Goal: Information Seeking & Learning: Check status

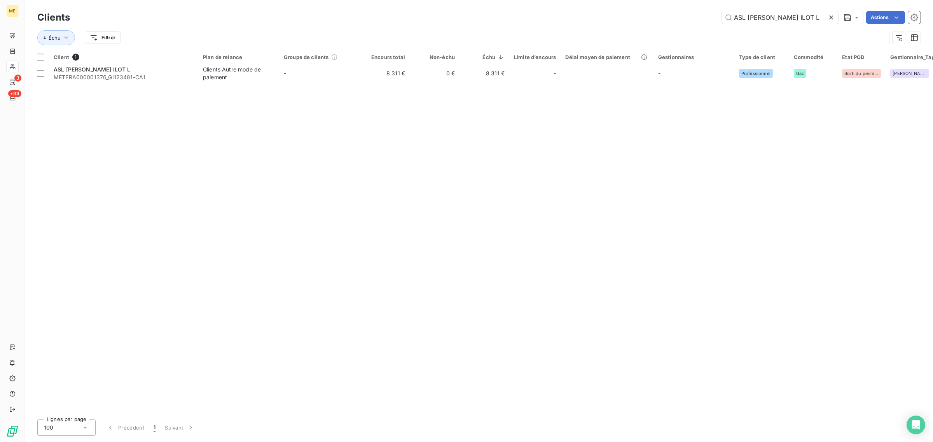
click at [829, 17] on icon at bounding box center [831, 18] width 8 height 8
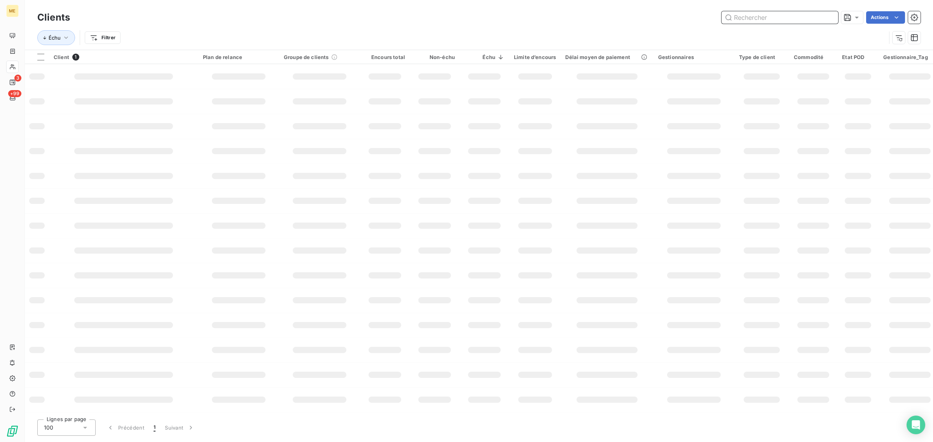
click at [778, 21] on input "text" at bounding box center [780, 17] width 117 height 12
paste input "SDC [STREET_ADDRESS]"
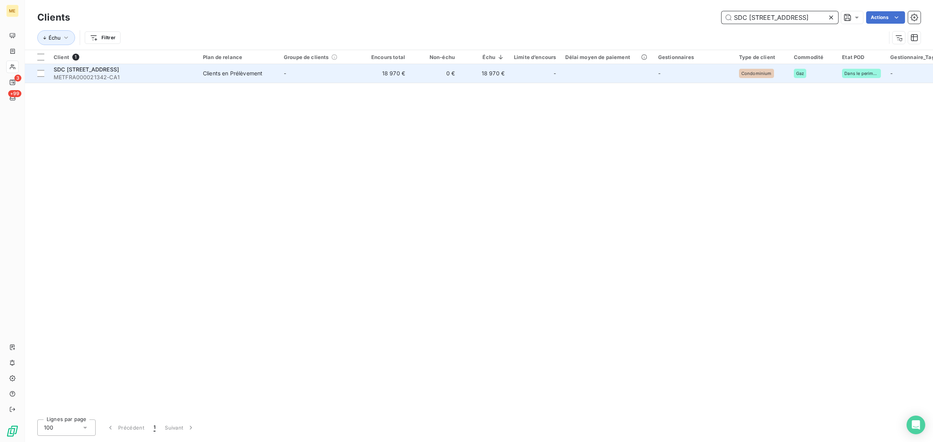
type input "SDC [STREET_ADDRESS]"
click at [318, 79] on td "-" at bounding box center [319, 73] width 81 height 19
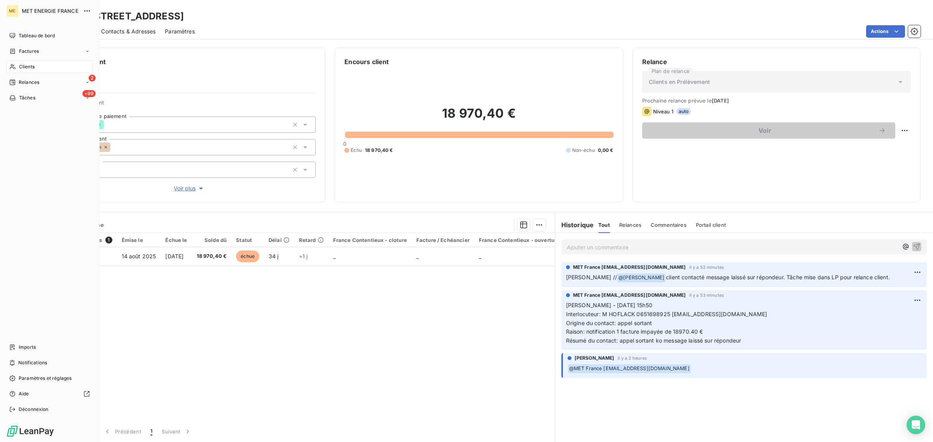
click at [16, 65] on div "Clients" at bounding box center [49, 67] width 87 height 12
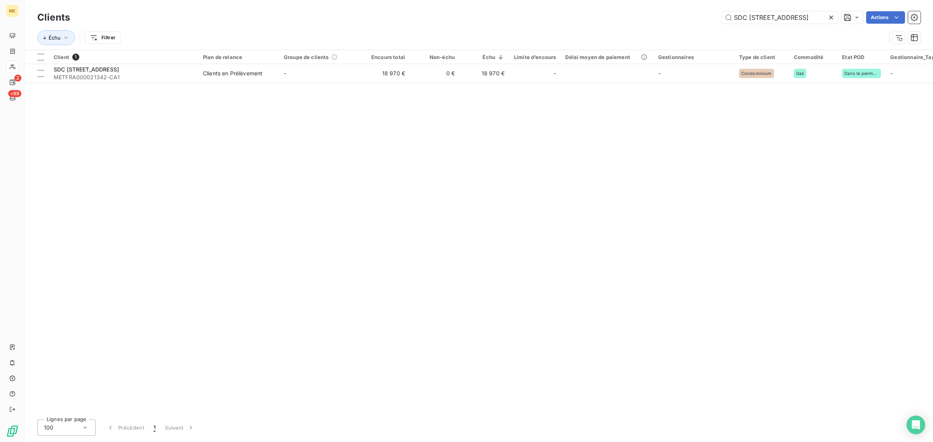
drag, startPoint x: 796, startPoint y: 18, endPoint x: 574, endPoint y: 17, distance: 222.4
click at [627, 18] on div "SDC [STREET_ADDRESS] Actions" at bounding box center [499, 17] width 841 height 12
type input "ASL [PERSON_NAME] ILOT L"
click at [418, 84] on div "Client 1 Plan de relance Groupe de clients Encours total Non-échu Échu Limite d…" at bounding box center [479, 232] width 908 height 364
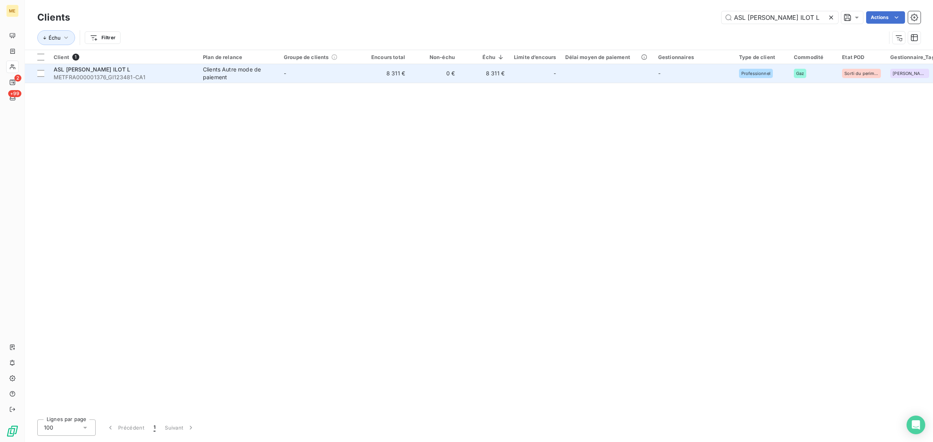
click at [417, 80] on td "0 €" at bounding box center [435, 73] width 50 height 19
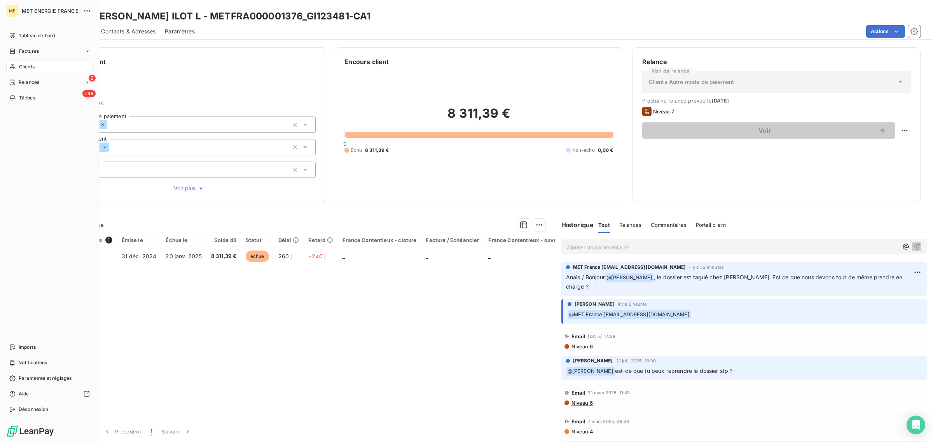
click at [19, 58] on nav "Tableau de bord Factures Clients 2 Relances +99 Tâches" at bounding box center [49, 67] width 87 height 75
click at [18, 64] on div "Clients" at bounding box center [49, 67] width 87 height 12
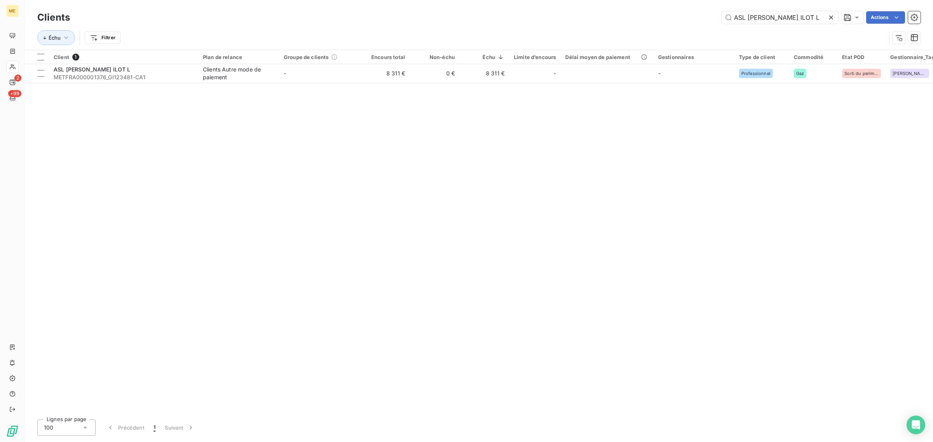
click at [827, 16] on icon at bounding box center [831, 18] width 8 height 8
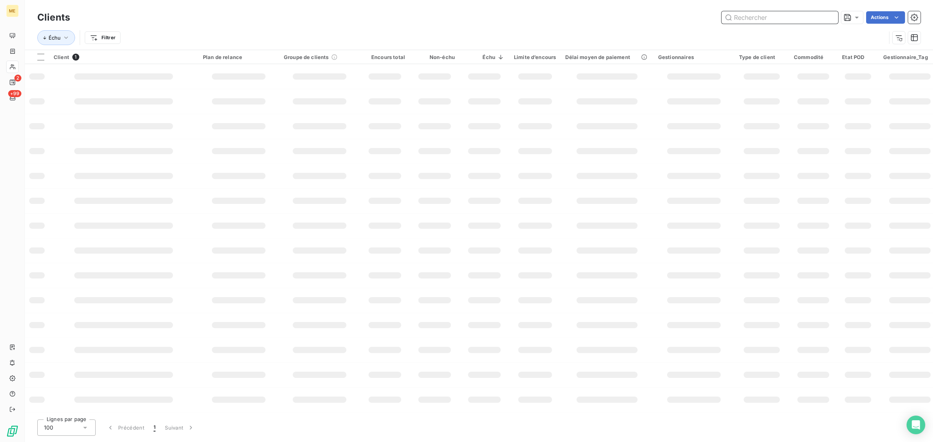
click at [778, 23] on input "text" at bounding box center [780, 17] width 117 height 12
paste input "[PERSON_NAME]"
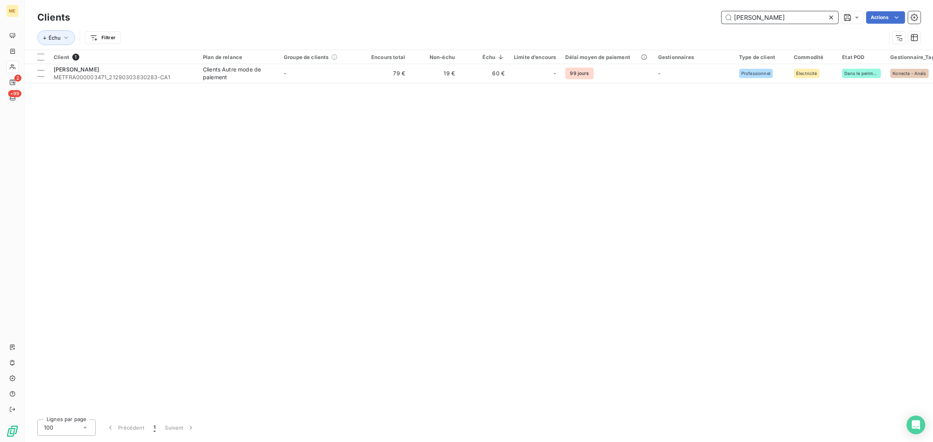
type input "[PERSON_NAME]"
click at [428, 78] on td "19 €" at bounding box center [435, 73] width 50 height 19
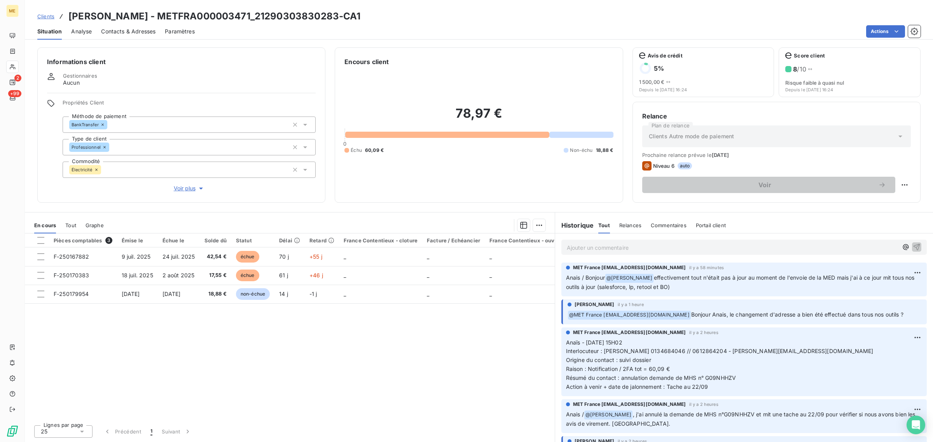
drag, startPoint x: 672, startPoint y: 287, endPoint x: 556, endPoint y: 279, distance: 116.1
click at [556, 279] on div "MET France [EMAIL_ADDRESS][DOMAIN_NAME] il y a 58 minutes [PERSON_NAME] / Bonjo…" at bounding box center [744, 279] width 378 height 37
click at [530, 317] on div "Pièces comptables 3 Émise le Échue le Solde dû Statut Délai Retard France Conte…" at bounding box center [290, 326] width 530 height 185
drag, startPoint x: 679, startPoint y: 284, endPoint x: 580, endPoint y: 271, distance: 99.2
click at [580, 271] on div "MET France [EMAIL_ADDRESS][DOMAIN_NAME] il y a 58 minutes [PERSON_NAME] / Bonjo…" at bounding box center [744, 278] width 356 height 28
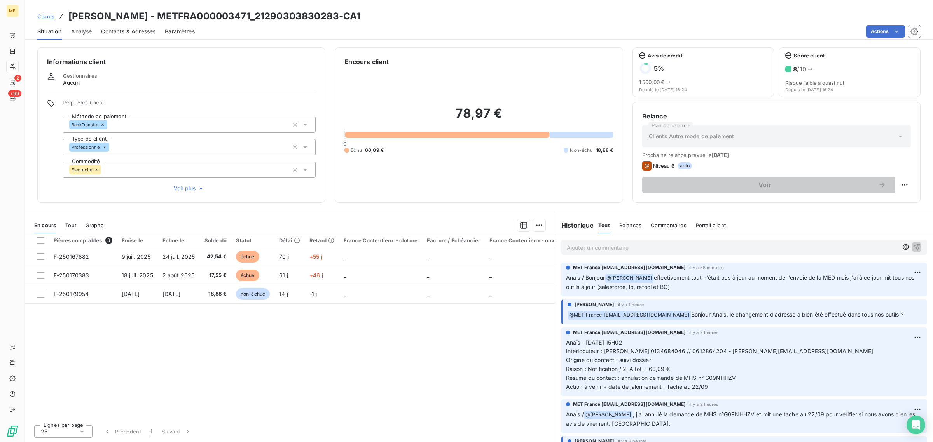
click at [512, 321] on div "Pièces comptables 3 Émise le Échue le Solde dû Statut Délai Retard France Conte…" at bounding box center [290, 326] width 530 height 185
drag, startPoint x: 692, startPoint y: 282, endPoint x: 586, endPoint y: 276, distance: 106.3
click at [577, 276] on p "Anais / Bonjour @ [PERSON_NAME] effectivement tout n'était pas à jour au moment…" at bounding box center [744, 283] width 356 height 18
drag, startPoint x: 699, startPoint y: 285, endPoint x: 568, endPoint y: 279, distance: 130.8
click at [568, 279] on p "Anais / Bonjour @ [PERSON_NAME] effectivement tout n'était pas à jour au moment…" at bounding box center [744, 283] width 356 height 18
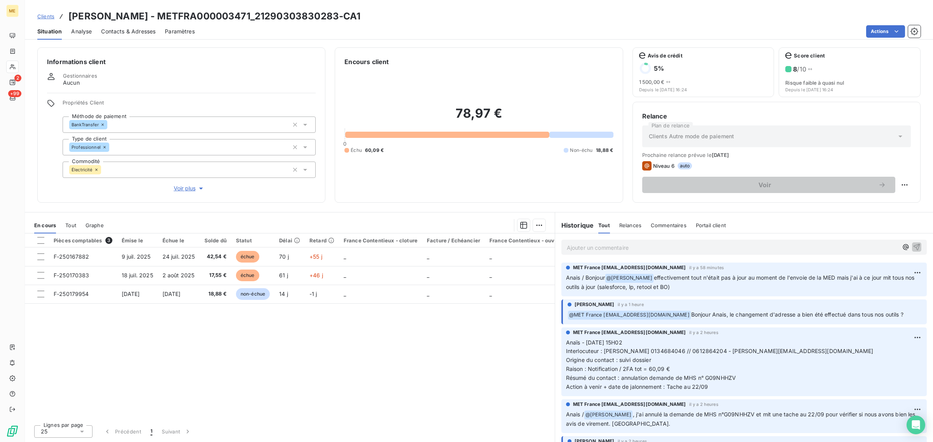
click at [467, 334] on div "Pièces comptables 3 Émise le Échue le Solde dû Statut Délai Retard France Conte…" at bounding box center [290, 326] width 530 height 185
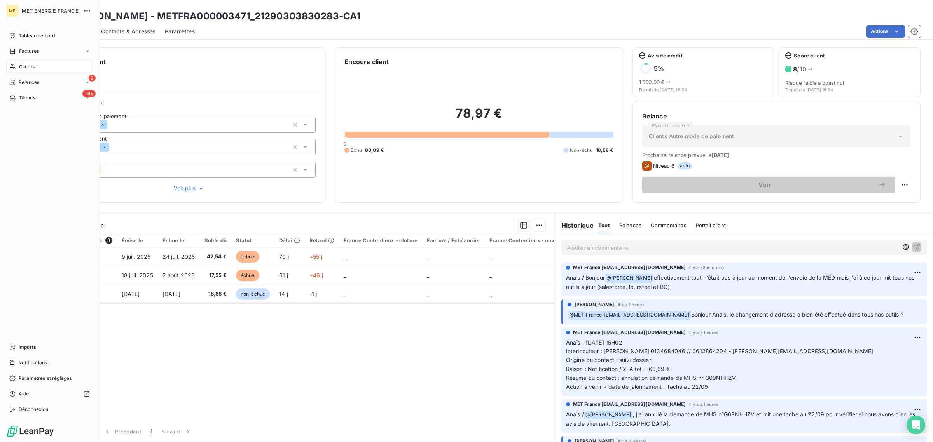
click at [20, 64] on span "Clients" at bounding box center [27, 66] width 16 height 7
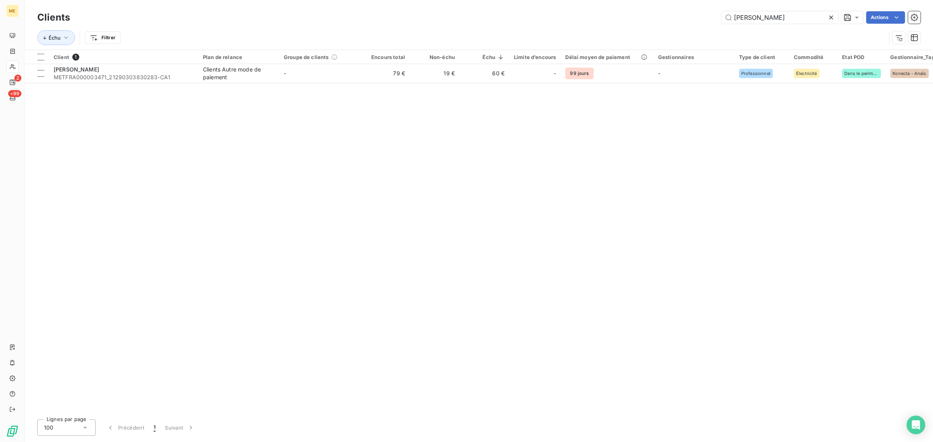
drag, startPoint x: 815, startPoint y: 14, endPoint x: 602, endPoint y: 23, distance: 214.0
click at [605, 24] on div "Clients [PERSON_NAME] Actions" at bounding box center [478, 17] width 883 height 16
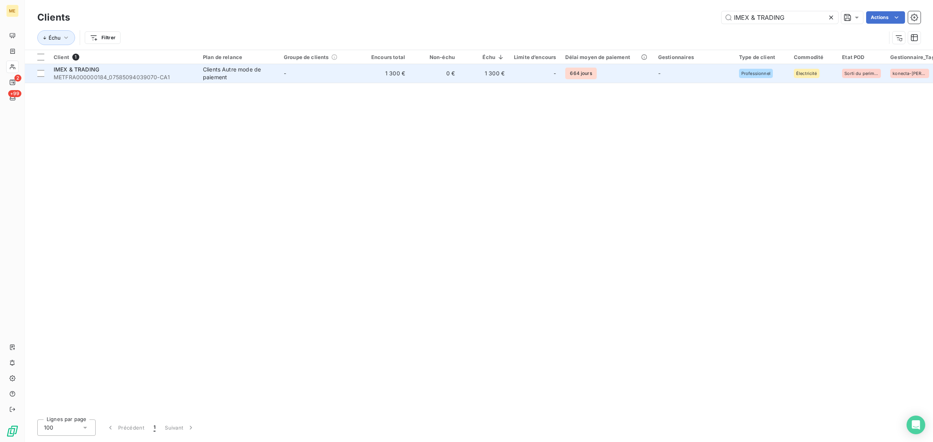
type input "IMEX & TRADING"
click at [438, 72] on td "0 €" at bounding box center [435, 73] width 50 height 19
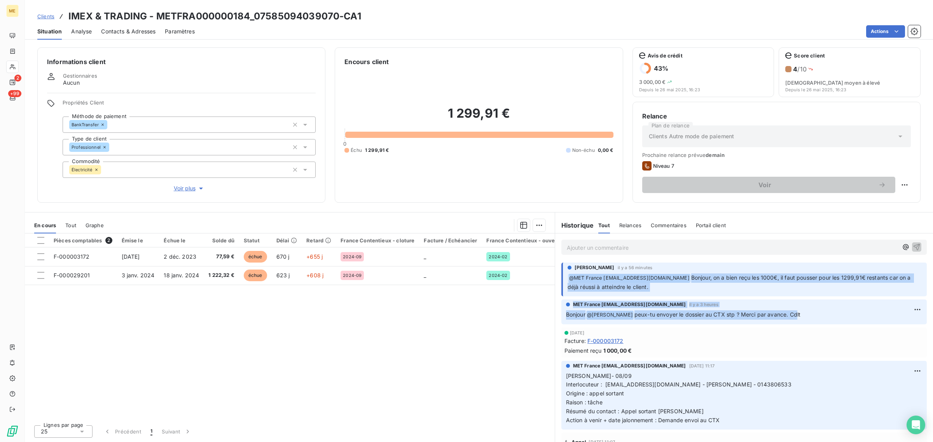
drag, startPoint x: 797, startPoint y: 317, endPoint x: 704, endPoint y: 268, distance: 105.8
click at [710, 285] on p "﻿ @ MET [GEOGRAPHIC_DATA] [EMAIL_ADDRESS][DOMAIN_NAME] Bonjour, on a bien reçu …" at bounding box center [745, 283] width 355 height 18
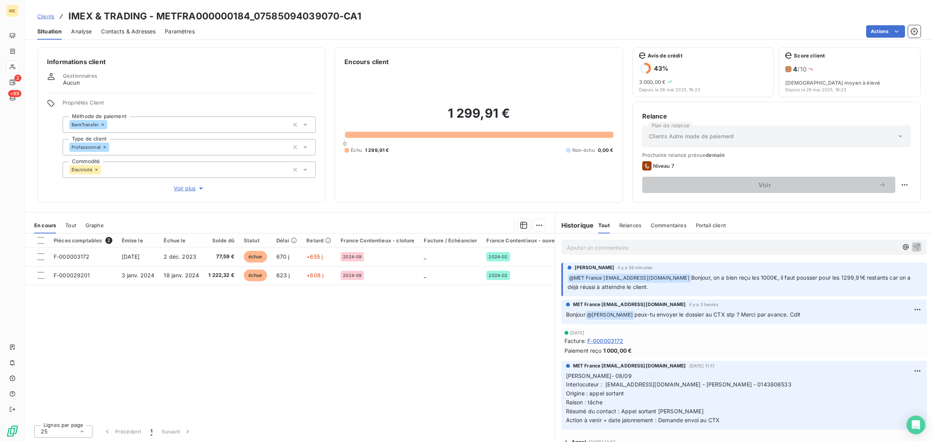
click at [16, 64] on icon at bounding box center [12, 67] width 7 height 6
click at [14, 66] on icon at bounding box center [12, 67] width 7 height 6
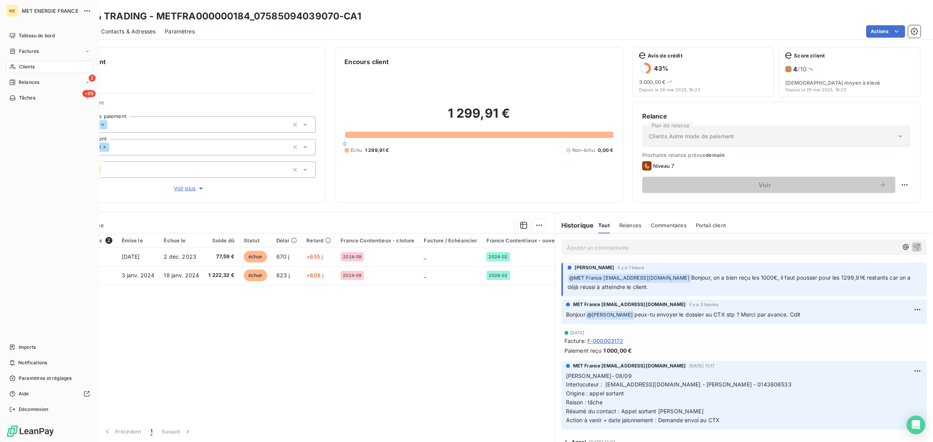
click at [14, 66] on icon at bounding box center [12, 67] width 7 height 6
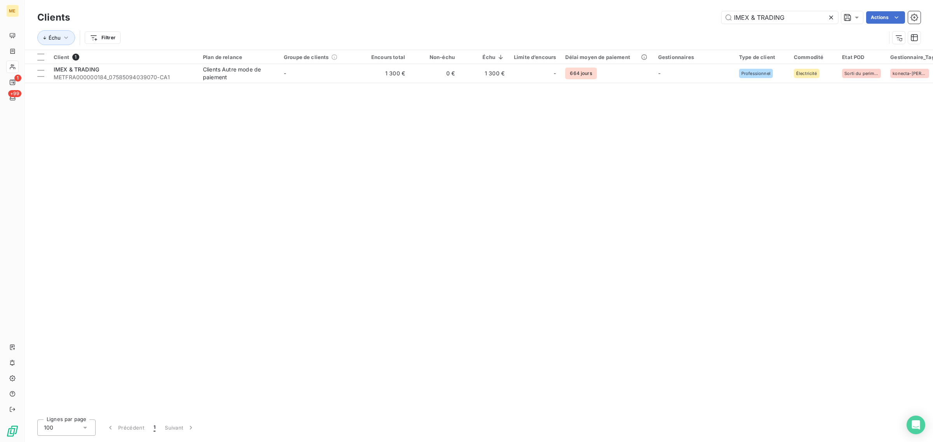
drag, startPoint x: 798, startPoint y: 18, endPoint x: 647, endPoint y: 20, distance: 151.3
click at [665, 20] on div "IMEX & TRADING Actions" at bounding box center [499, 17] width 841 height 12
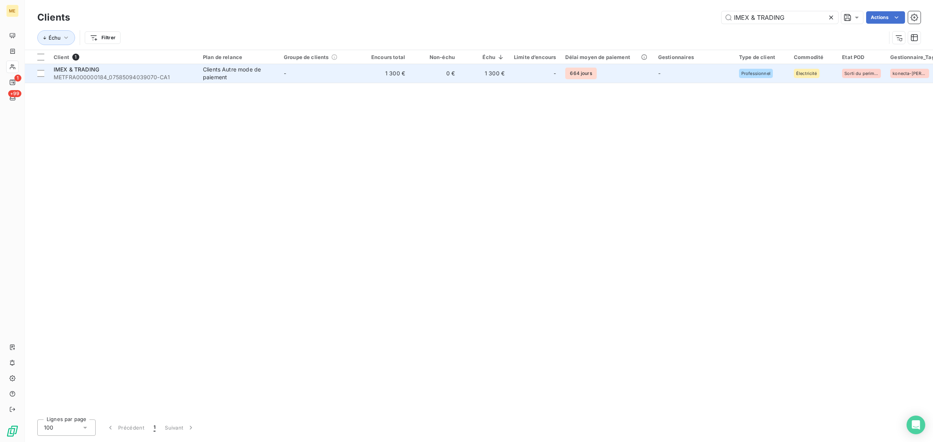
click at [370, 81] on td "1 300 €" at bounding box center [385, 73] width 50 height 19
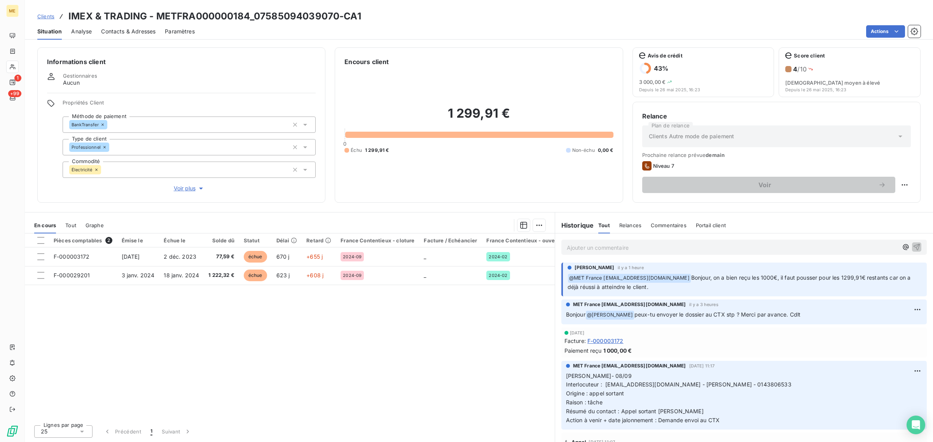
drag, startPoint x: 654, startPoint y: 287, endPoint x: 707, endPoint y: 280, distance: 52.9
click at [707, 280] on p "﻿ @ MET [GEOGRAPHIC_DATA] [EMAIL_ADDRESS][DOMAIN_NAME] Bonjour, on a bien reçu …" at bounding box center [745, 283] width 355 height 18
click at [367, 311] on div "Pièces comptables 2 Émise le Échue le Solde dû Statut Délai Retard France Conte…" at bounding box center [290, 326] width 530 height 185
click at [17, 63] on div at bounding box center [12, 67] width 12 height 12
click at [14, 66] on icon at bounding box center [12, 67] width 7 height 6
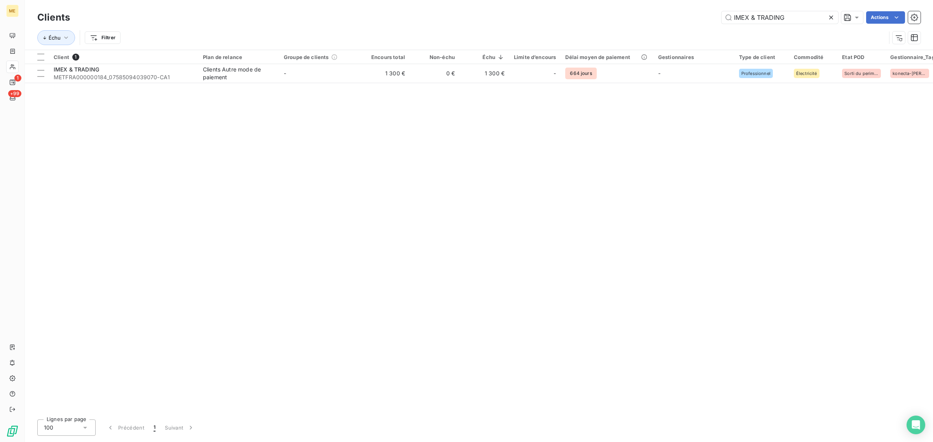
drag, startPoint x: 787, startPoint y: 17, endPoint x: 613, endPoint y: 12, distance: 174.7
click at [623, 12] on div "IMEX & TRADING Actions" at bounding box center [499, 17] width 841 height 12
type input "PALY"
click at [436, 84] on div "Client 1 Plan de relance Groupe de clients Encours total Non-échu Échu Limite d…" at bounding box center [479, 232] width 908 height 364
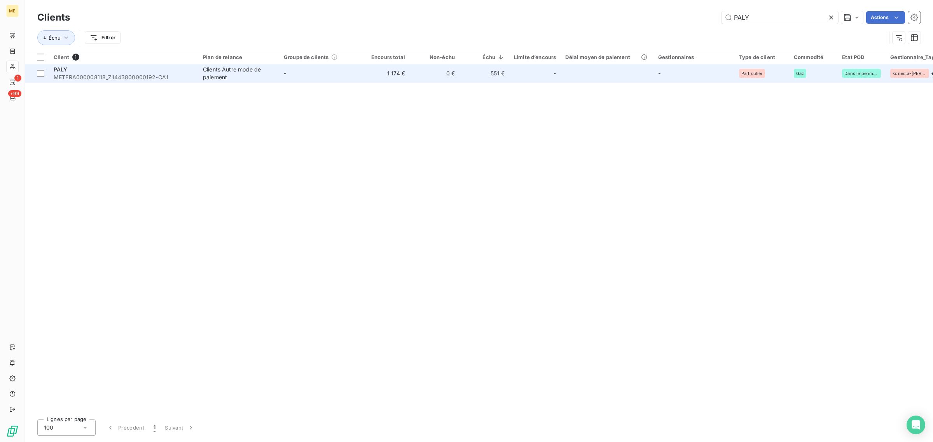
click at [433, 65] on td "0 €" at bounding box center [435, 73] width 50 height 19
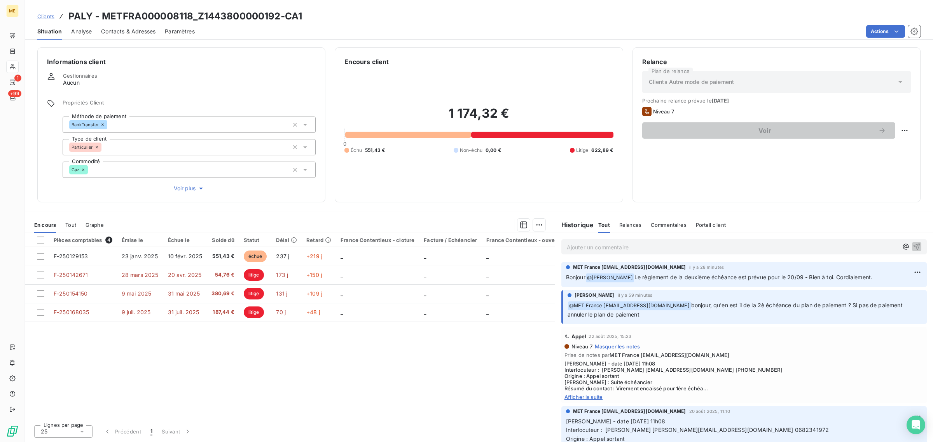
drag, startPoint x: 644, startPoint y: 316, endPoint x: 566, endPoint y: 276, distance: 86.9
click at [649, 280] on span "Le règlement de la deuxième échéance est prévue pour le 20/09 - Bien à toi. Cor…" at bounding box center [754, 277] width 238 height 7
click at [660, 292] on div "[PERSON_NAME] il y a 59 minutes" at bounding box center [745, 295] width 355 height 7
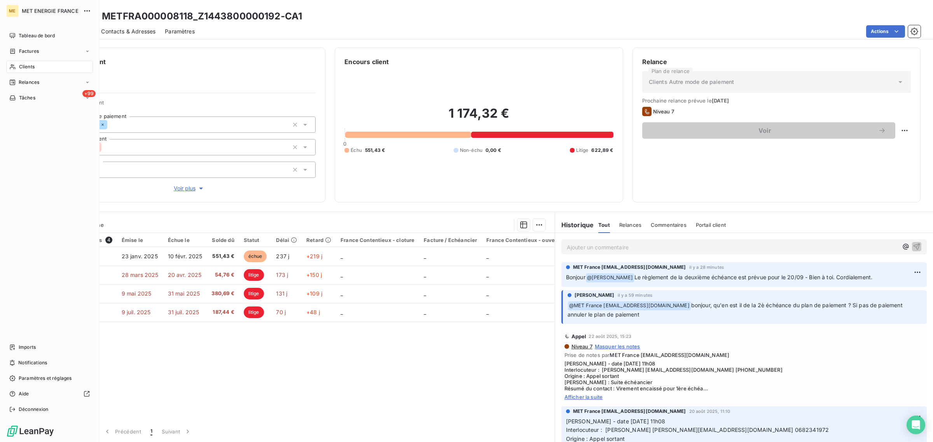
click at [12, 65] on icon at bounding box center [12, 67] width 5 height 5
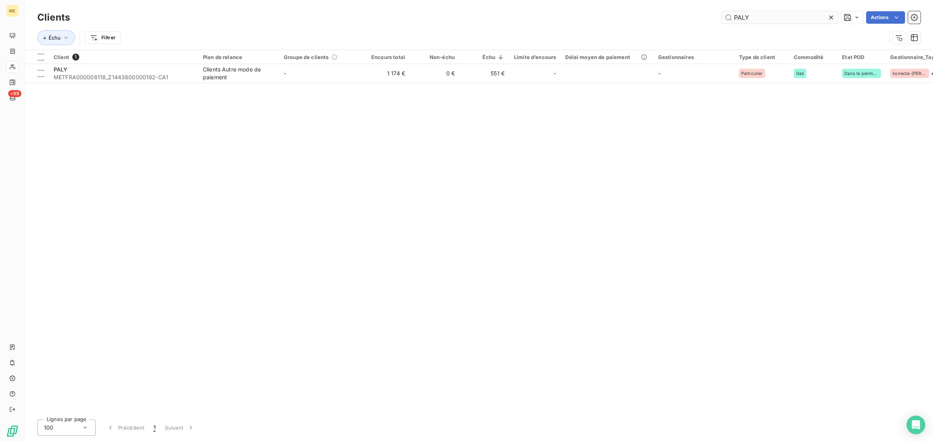
click at [776, 12] on input "PALY" at bounding box center [780, 17] width 117 height 12
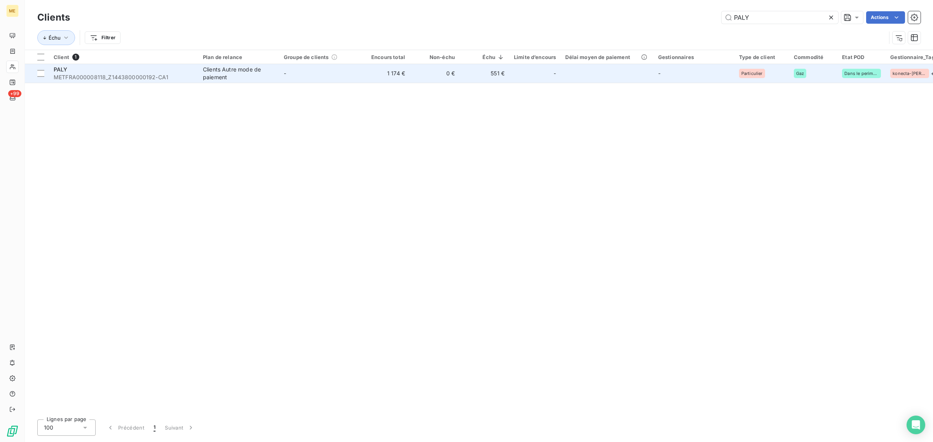
click at [465, 77] on td "551 €" at bounding box center [485, 73] width 50 height 19
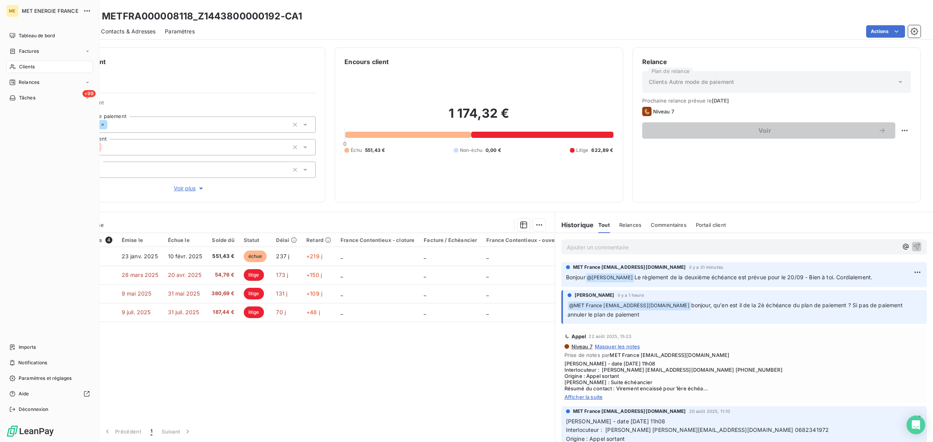
click at [14, 64] on icon at bounding box center [12, 67] width 7 height 6
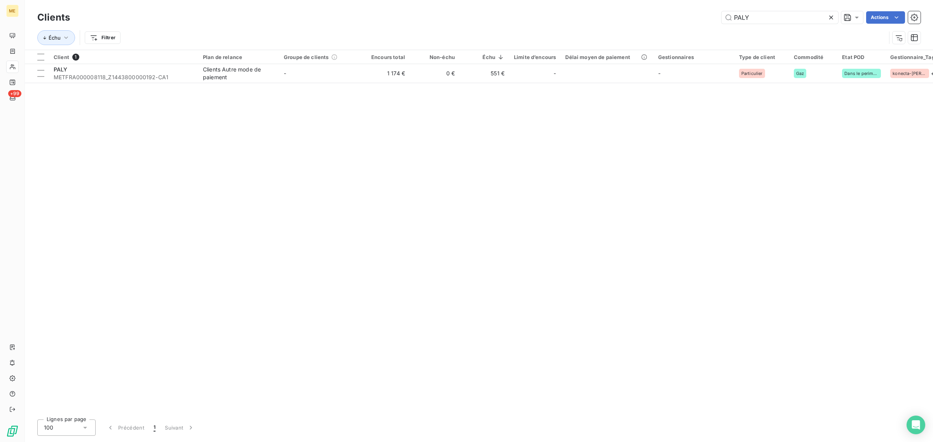
drag, startPoint x: 789, startPoint y: 17, endPoint x: 625, endPoint y: 20, distance: 163.3
click at [630, 20] on div "PALY Actions" at bounding box center [499, 17] width 841 height 12
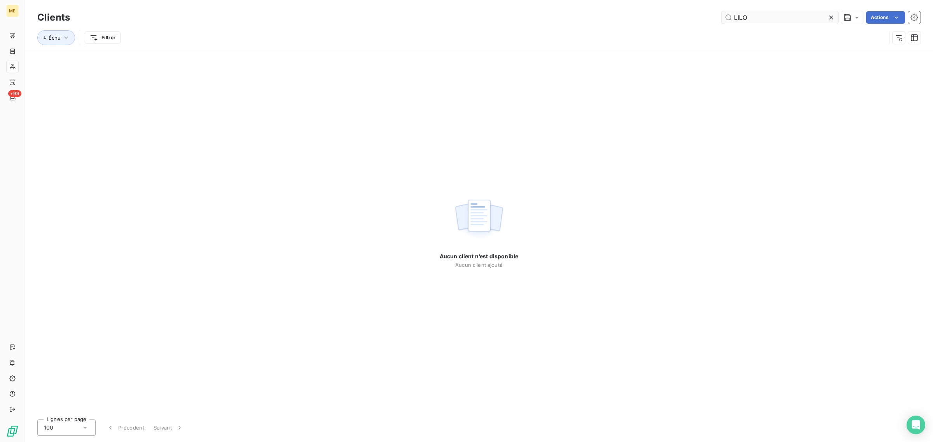
click at [735, 19] on input "LILO" at bounding box center [780, 17] width 117 height 12
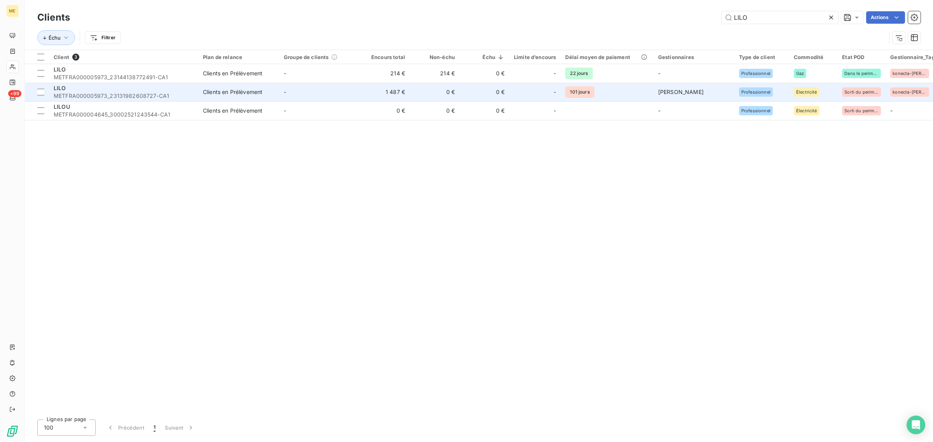
type input "LILO"
click at [309, 100] on td "-" at bounding box center [319, 92] width 81 height 19
